Goal: Task Accomplishment & Management: Complete application form

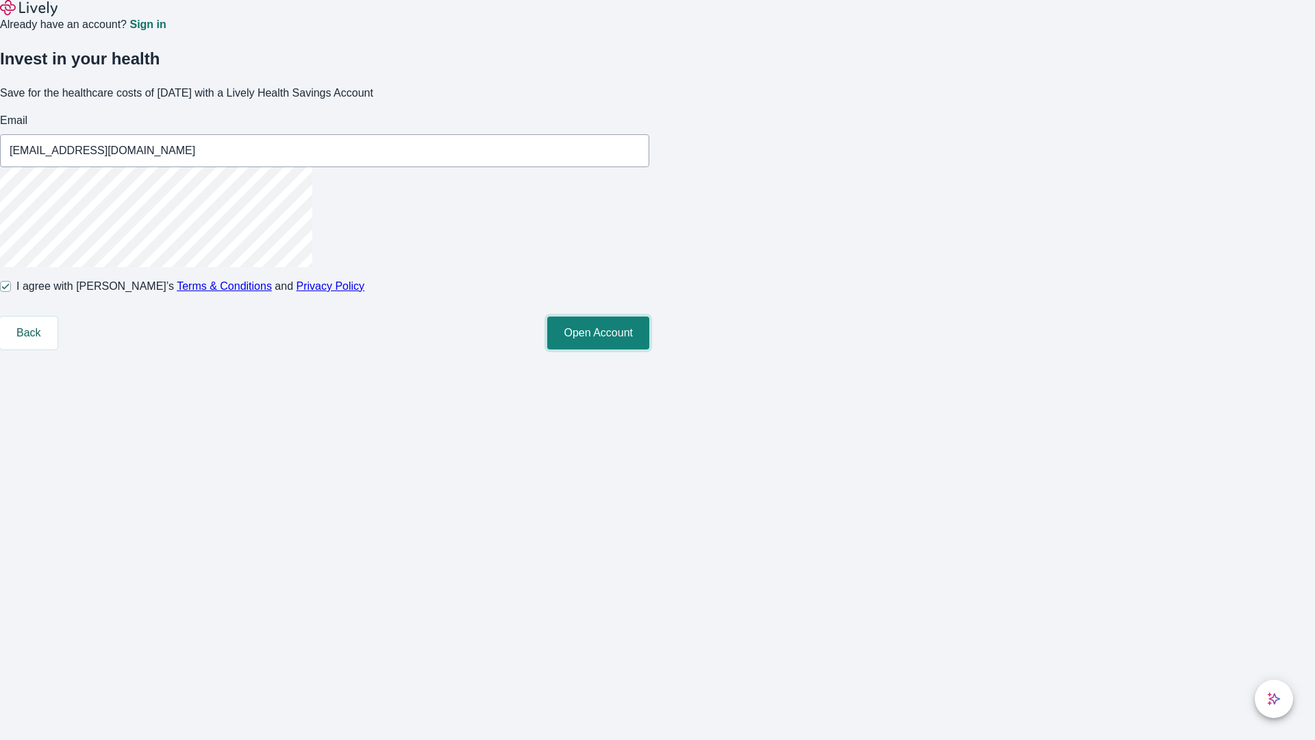
click at [649, 349] on button "Open Account" at bounding box center [598, 332] width 102 height 33
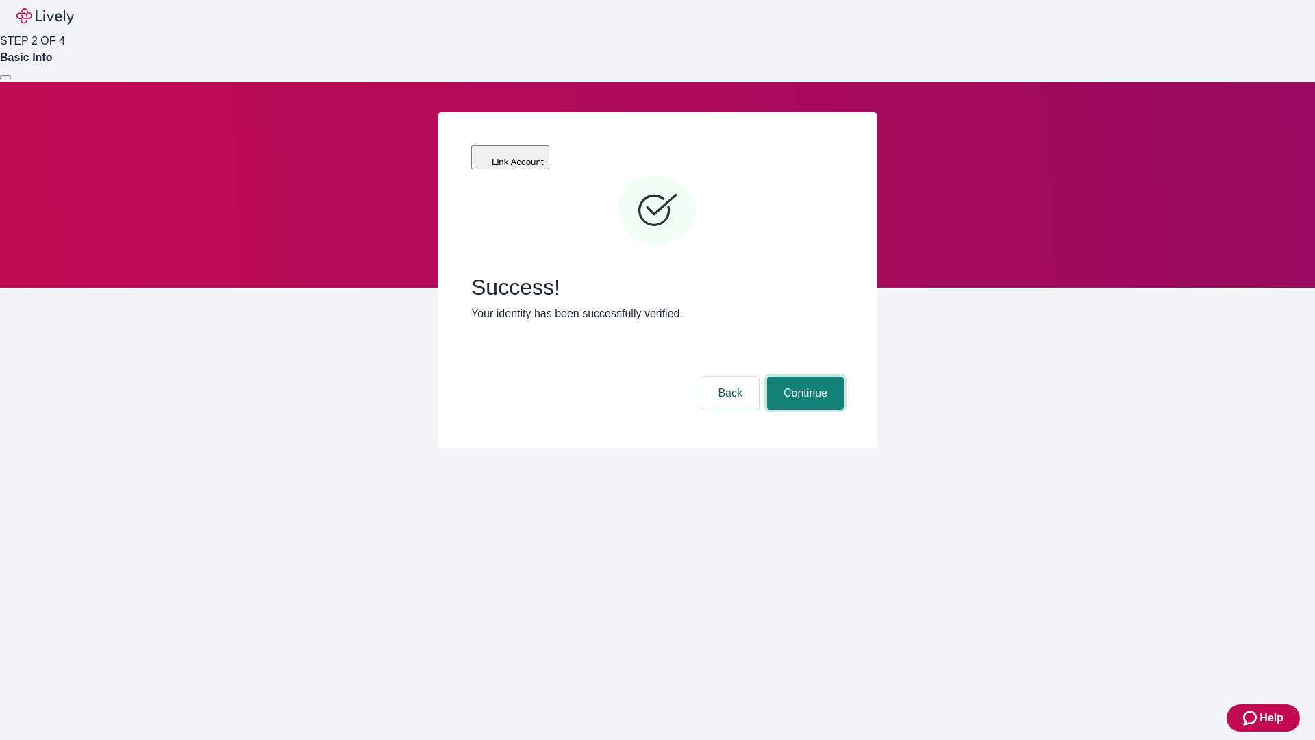
click at [804, 377] on button "Continue" at bounding box center [805, 393] width 77 height 33
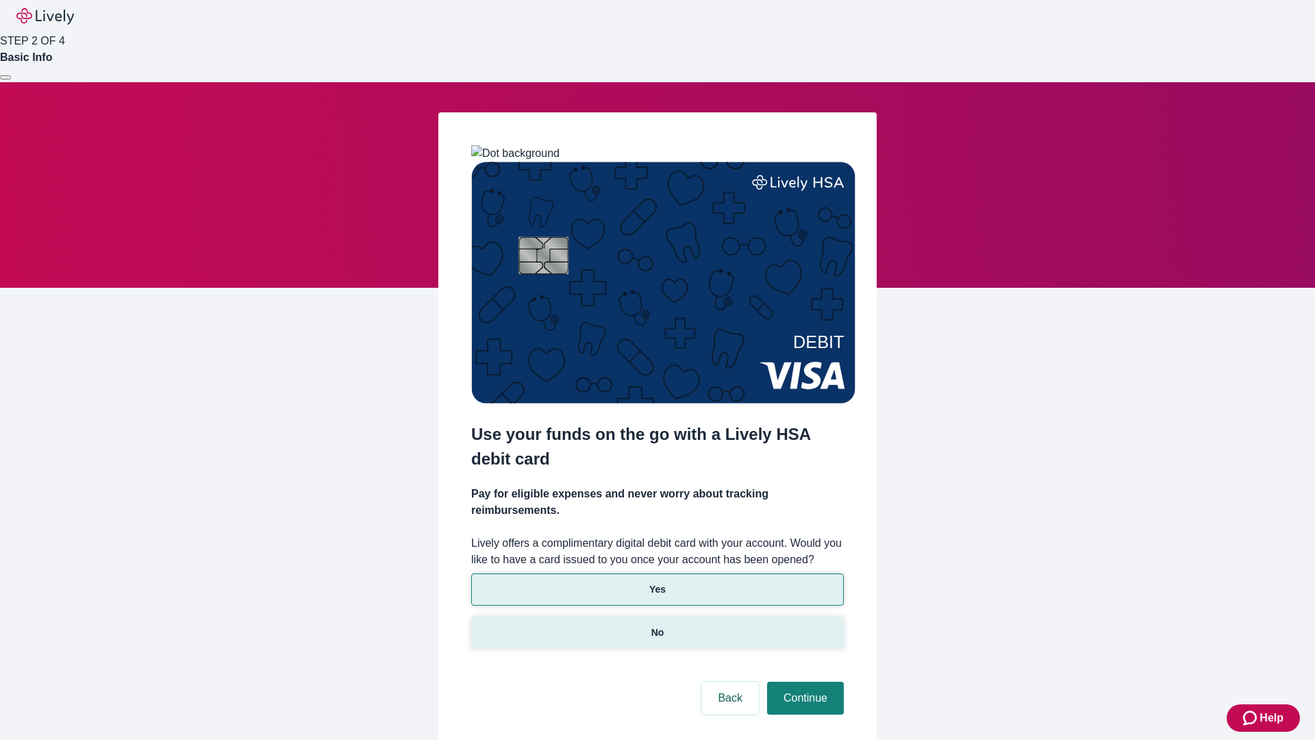
click at [657, 625] on p "No" at bounding box center [657, 632] width 13 height 14
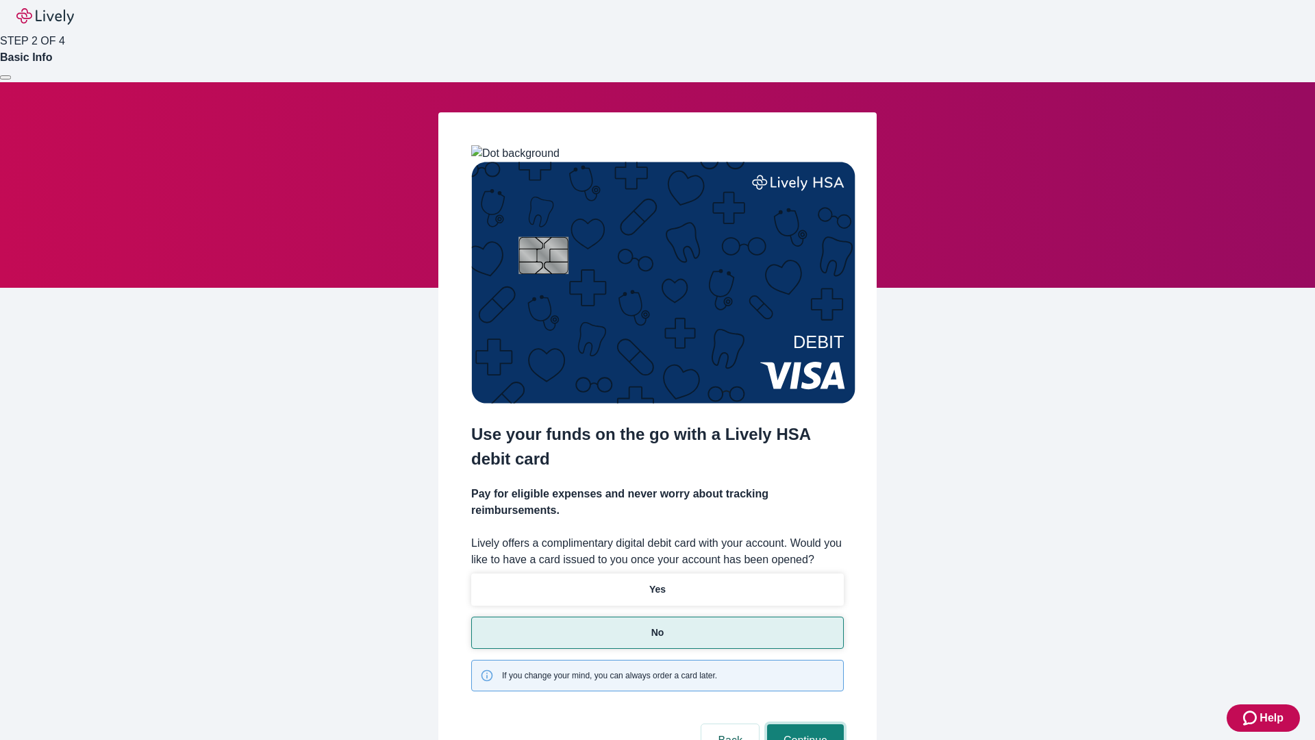
click at [804, 724] on button "Continue" at bounding box center [805, 740] width 77 height 33
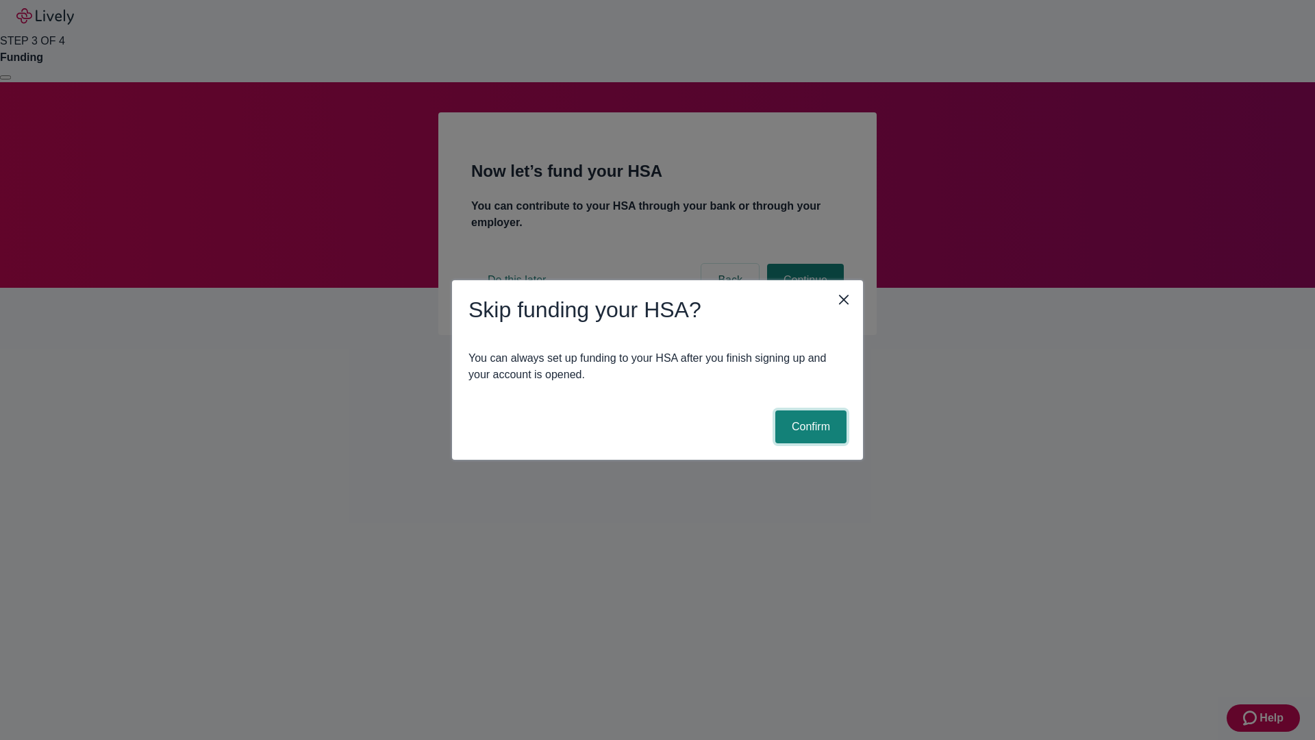
click at [809, 427] on button "Confirm" at bounding box center [810, 426] width 71 height 33
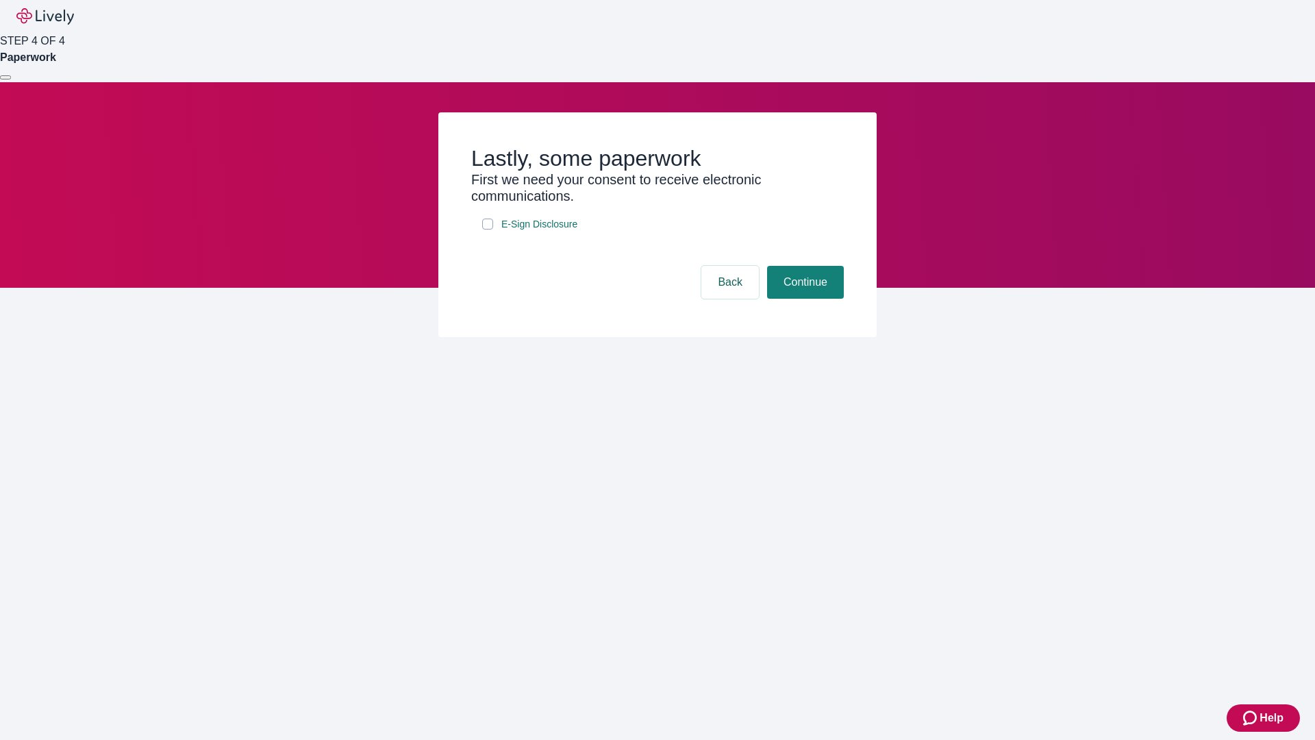
click at [488, 229] on input "E-Sign Disclosure" at bounding box center [487, 224] width 11 height 11
checkbox input "true"
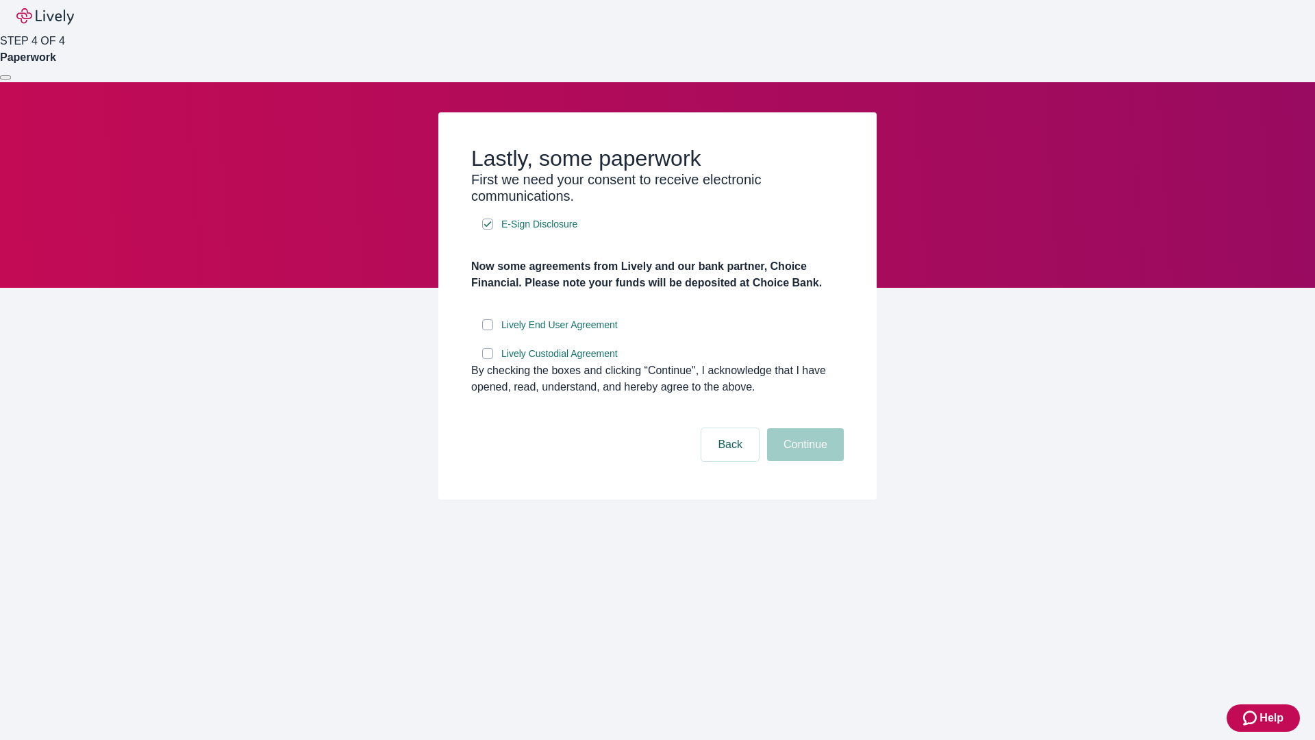
click at [488, 330] on input "Lively End User Agreement" at bounding box center [487, 324] width 11 height 11
checkbox input "true"
click at [488, 359] on input "Lively Custodial Agreement" at bounding box center [487, 353] width 11 height 11
checkbox input "true"
click at [804, 461] on button "Continue" at bounding box center [805, 444] width 77 height 33
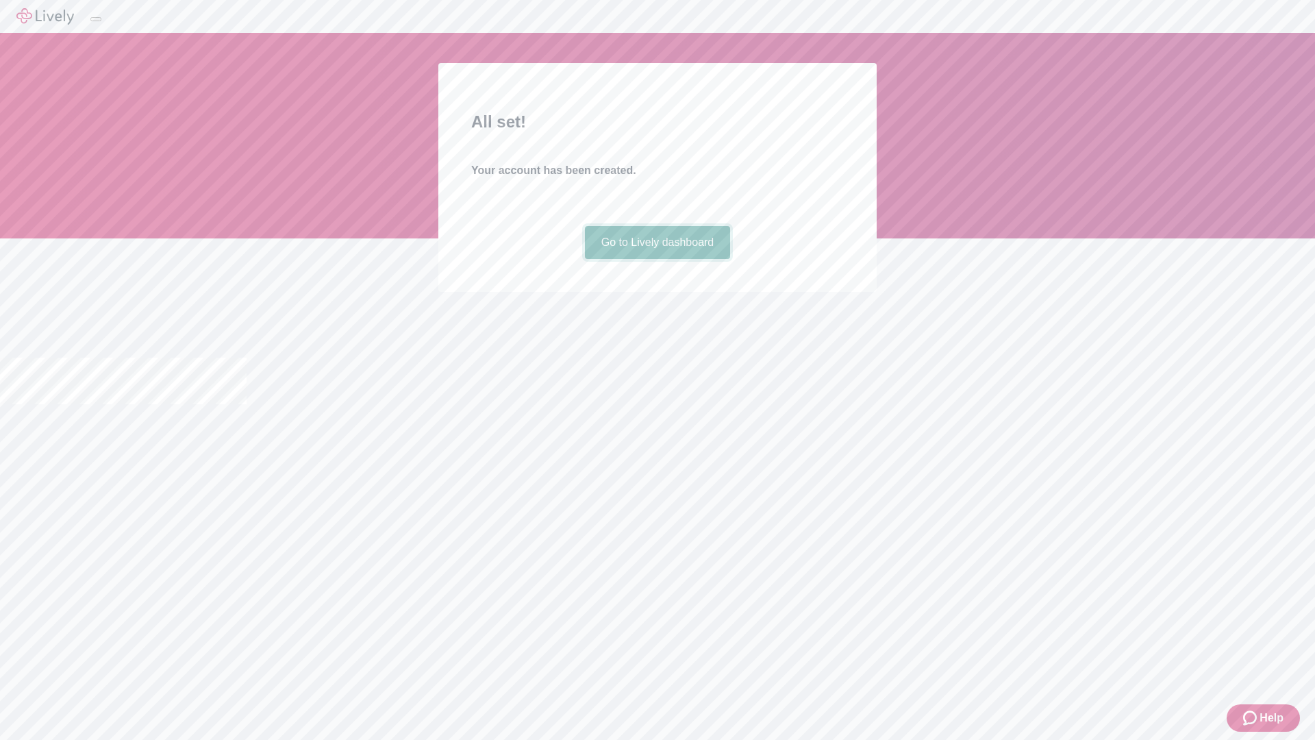
click at [657, 259] on link "Go to Lively dashboard" at bounding box center [658, 242] width 146 height 33
